Goal: Task Accomplishment & Management: Use online tool/utility

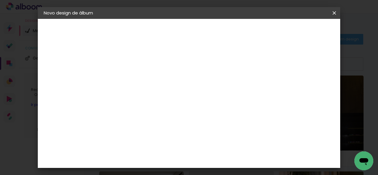
click at [336, 13] on iron-icon at bounding box center [334, 13] width 7 height 6
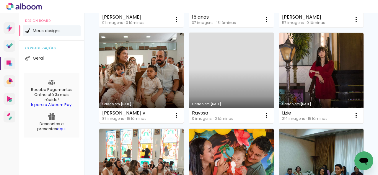
scroll to position [148, 0]
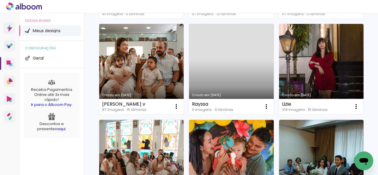
click at [184, 75] on link "Criado em [DATE]" at bounding box center [141, 69] width 85 height 91
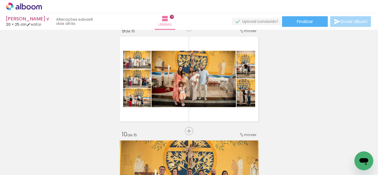
scroll to position [857, 0]
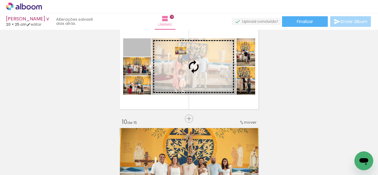
drag, startPoint x: 148, startPoint y: 43, endPoint x: 179, endPoint y: 51, distance: 31.8
click at [0, 0] on slot at bounding box center [0, 0] width 0 height 0
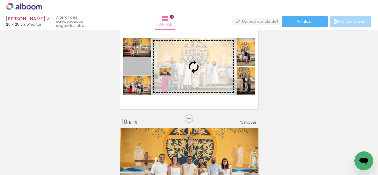
drag, startPoint x: 147, startPoint y: 71, endPoint x: 187, endPoint y: 73, distance: 40.2
click at [0, 0] on slot at bounding box center [0, 0] width 0 height 0
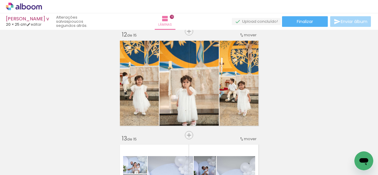
scroll to position [1182, 0]
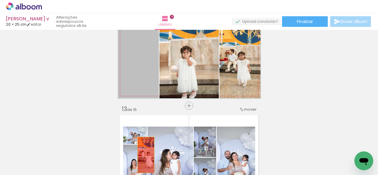
drag, startPoint x: 132, startPoint y: 69, endPoint x: 144, endPoint y: 155, distance: 86.9
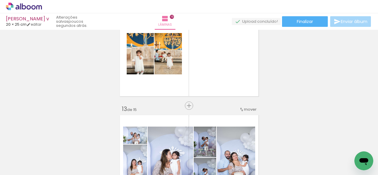
scroll to position [0, 0]
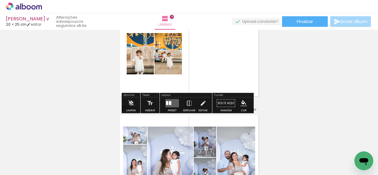
click at [167, 105] on div at bounding box center [167, 103] width 2 height 4
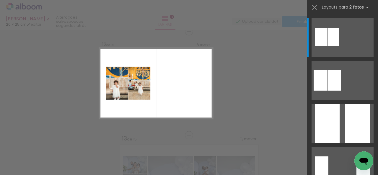
scroll to position [1152, 0]
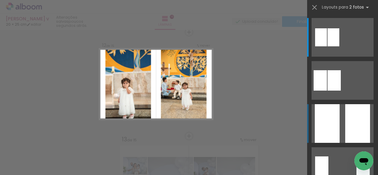
click at [327, 120] on div at bounding box center [327, 123] width 25 height 39
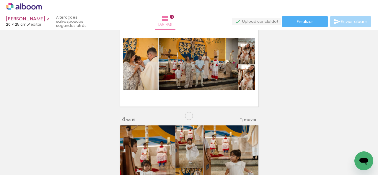
scroll to position [206, 0]
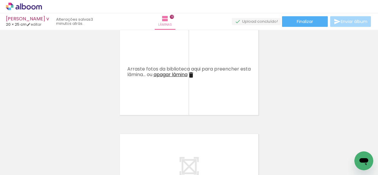
scroll to position [0, 2949]
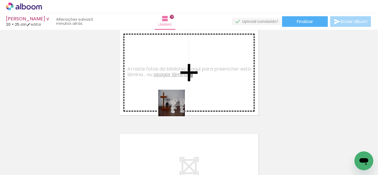
drag, startPoint x: 97, startPoint y: 161, endPoint x: 154, endPoint y: 128, distance: 65.8
click at [196, 82] on quentale-workspace at bounding box center [189, 87] width 378 height 175
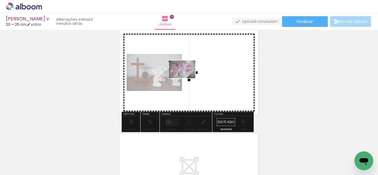
drag, startPoint x: 124, startPoint y: 158, endPoint x: 187, endPoint y: 78, distance: 100.8
click at [187, 78] on quentale-workspace at bounding box center [189, 87] width 378 height 175
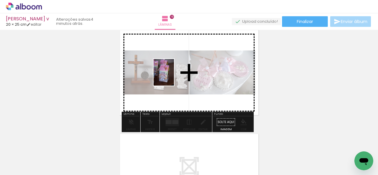
drag, startPoint x: 155, startPoint y: 160, endPoint x: 181, endPoint y: 139, distance: 33.6
click at [171, 74] on quentale-workspace at bounding box center [189, 87] width 378 height 175
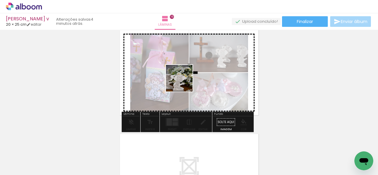
drag, startPoint x: 187, startPoint y: 164, endPoint x: 185, endPoint y: 67, distance: 96.7
click at [185, 67] on quentale-workspace at bounding box center [189, 87] width 378 height 175
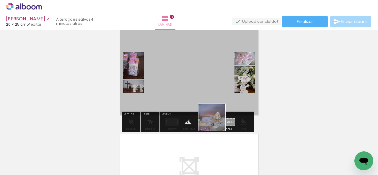
drag, startPoint x: 228, startPoint y: 166, endPoint x: 236, endPoint y: 141, distance: 26.8
click at [204, 66] on quentale-workspace at bounding box center [189, 87] width 378 height 175
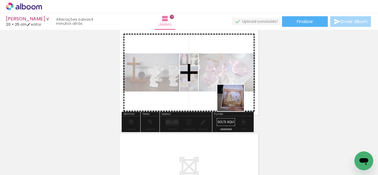
drag, startPoint x: 254, startPoint y: 150, endPoint x: 272, endPoint y: 142, distance: 19.2
click at [226, 74] on quentale-workspace at bounding box center [189, 87] width 378 height 175
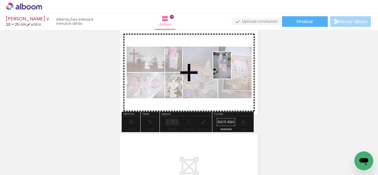
drag, startPoint x: 291, startPoint y: 156, endPoint x: 318, endPoint y: 171, distance: 31.0
click at [231, 69] on quentale-workspace at bounding box center [189, 87] width 378 height 175
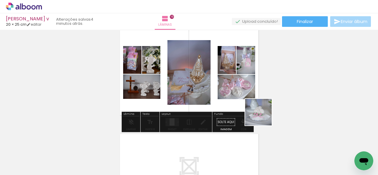
drag, startPoint x: 324, startPoint y: 159, endPoint x: 269, endPoint y: 128, distance: 63.5
click at [238, 89] on quentale-workspace at bounding box center [189, 87] width 378 height 175
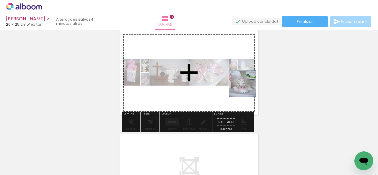
drag, startPoint x: 350, startPoint y: 163, endPoint x: 215, endPoint y: 101, distance: 148.9
click at [231, 72] on quentale-workspace at bounding box center [189, 87] width 378 height 175
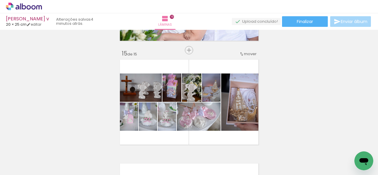
scroll to position [1475, 0]
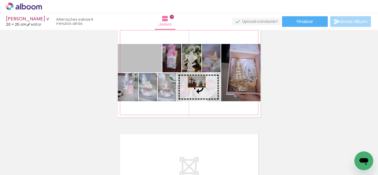
drag, startPoint x: 152, startPoint y: 63, endPoint x: 197, endPoint y: 85, distance: 50.1
click at [0, 0] on slot at bounding box center [0, 0] width 0 height 0
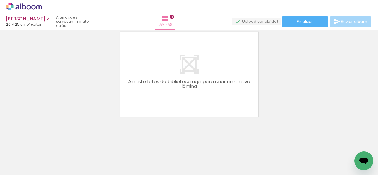
scroll to position [1579, 0]
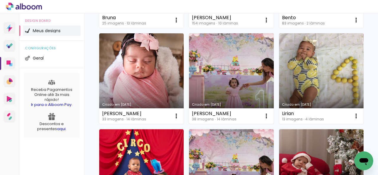
scroll to position [589, 0]
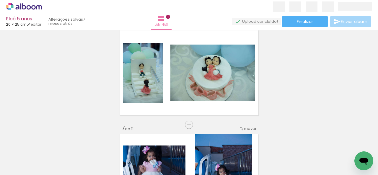
scroll to position [532, 0]
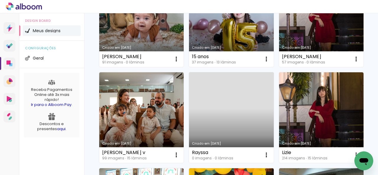
scroll to position [89, 0]
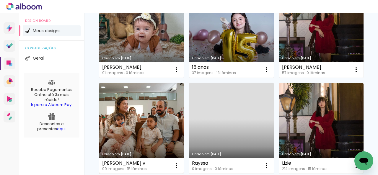
click at [184, 126] on link "Criado em [DATE]" at bounding box center [141, 128] width 85 height 91
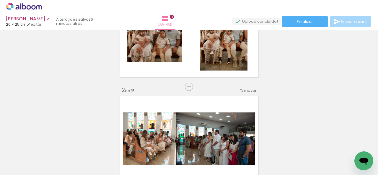
scroll to position [118, 0]
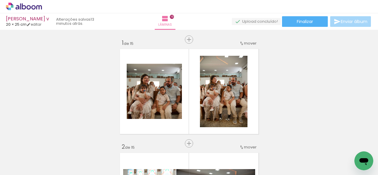
scroll to position [118, 0]
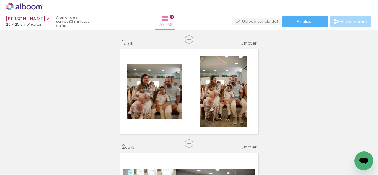
scroll to position [118, 0]
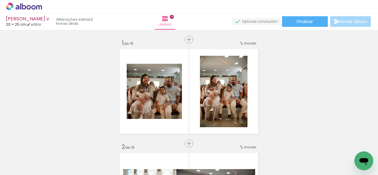
scroll to position [118, 0]
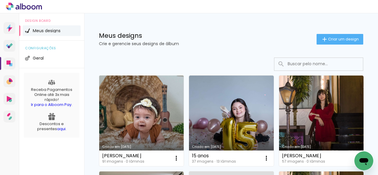
click at [131, 121] on link "Criado em [DATE]" at bounding box center [141, 121] width 85 height 91
